Goal: Information Seeking & Learning: Understand process/instructions

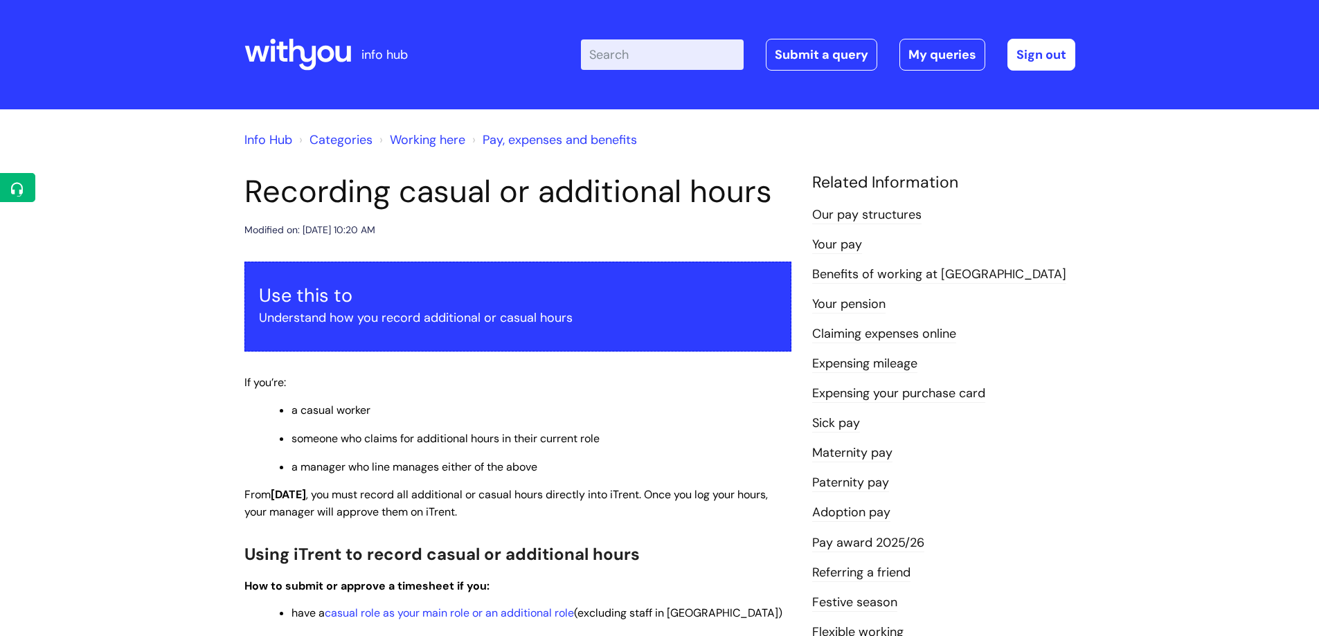
click at [678, 52] on input "Enter your search term here..." at bounding box center [662, 54] width 163 height 30
type input "pay band"
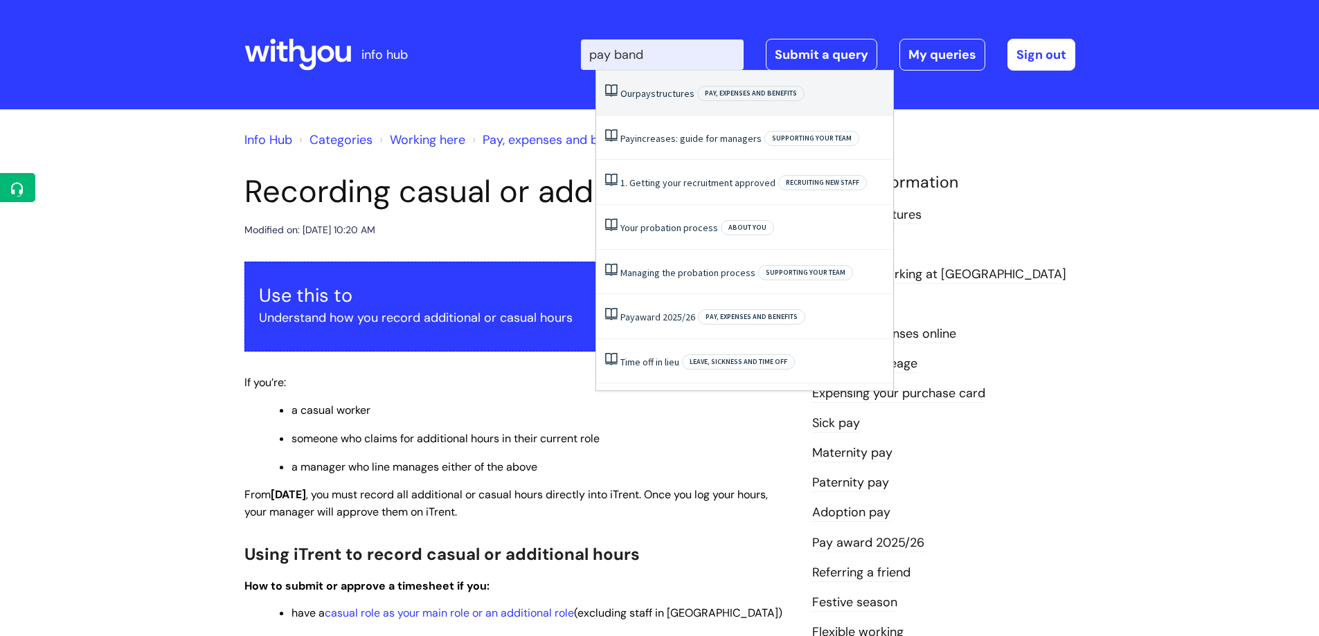
click at [667, 98] on link "Our pay structures" at bounding box center [657, 93] width 74 height 12
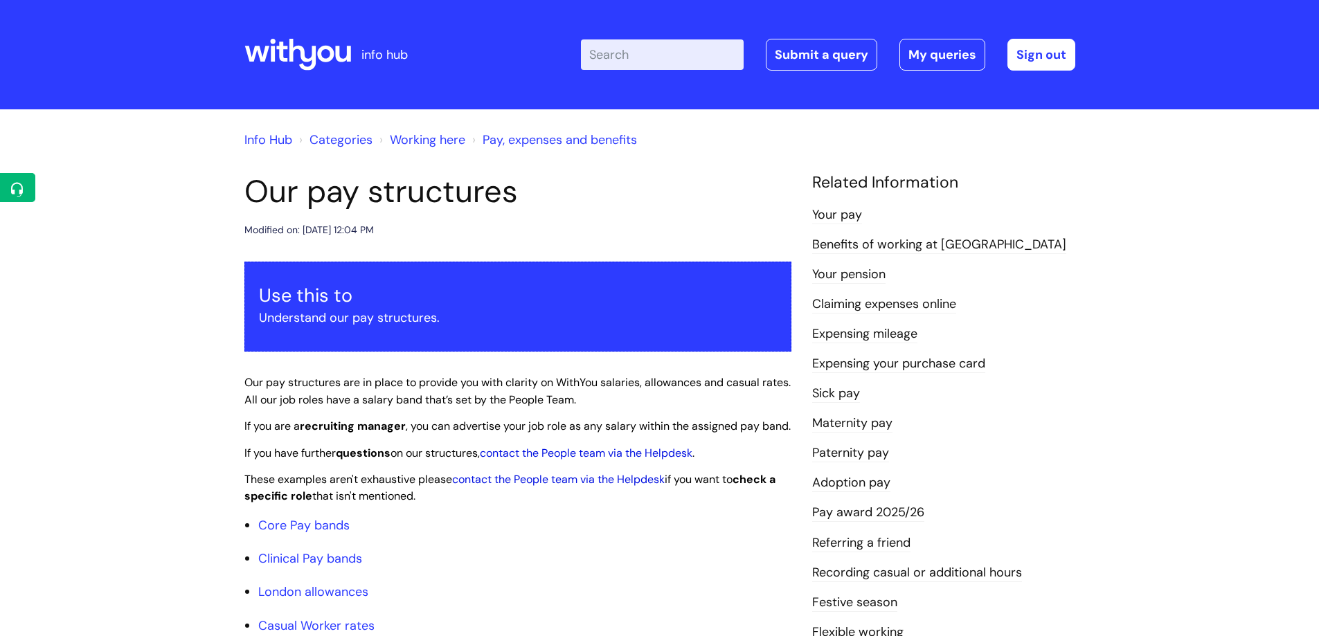
click at [688, 60] on input "Enter your search term here..." at bounding box center [662, 54] width 163 height 30
type input "timesheet"
click button "Search" at bounding box center [0, 0] width 0 height 0
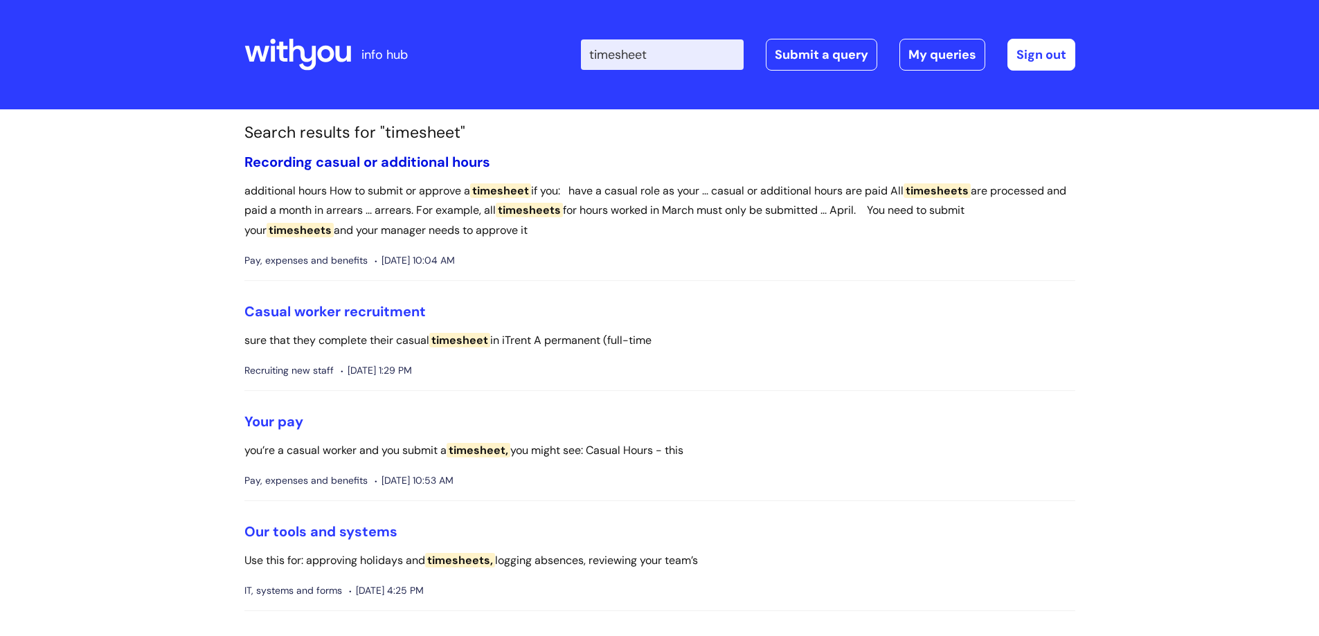
click at [397, 170] on link "Recording casual or additional hours" at bounding box center [367, 162] width 246 height 18
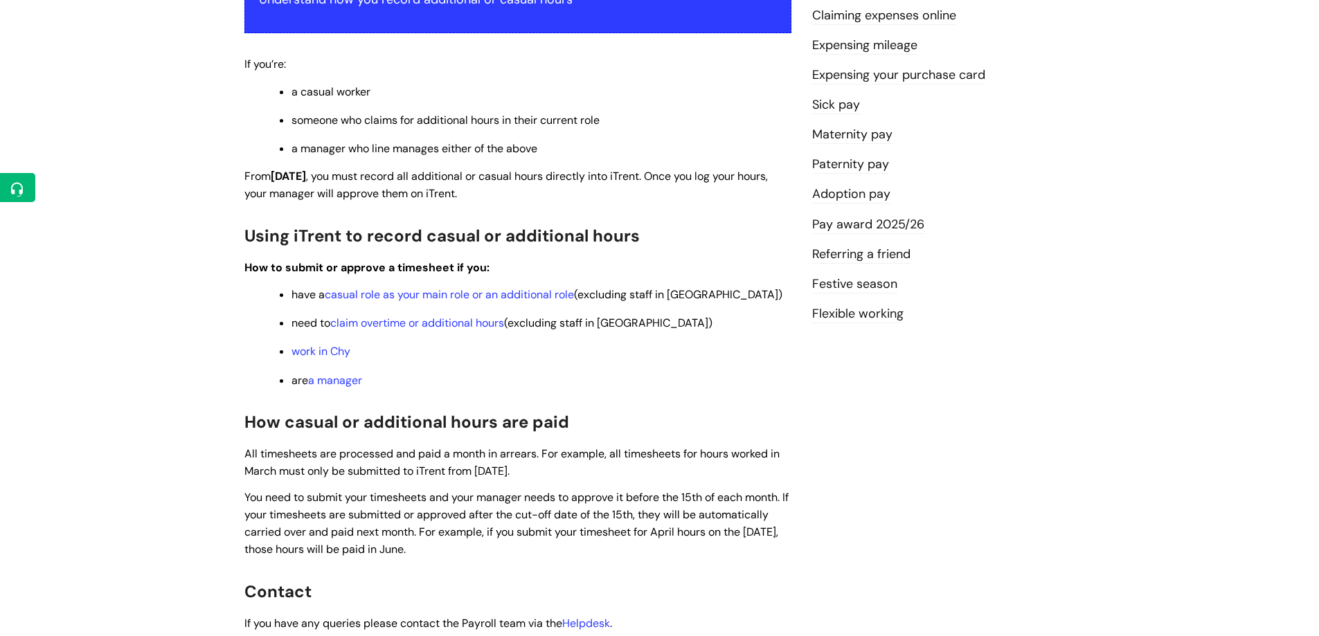
scroll to position [277, 0]
